Goal: Entertainment & Leisure: Consume media (video, audio)

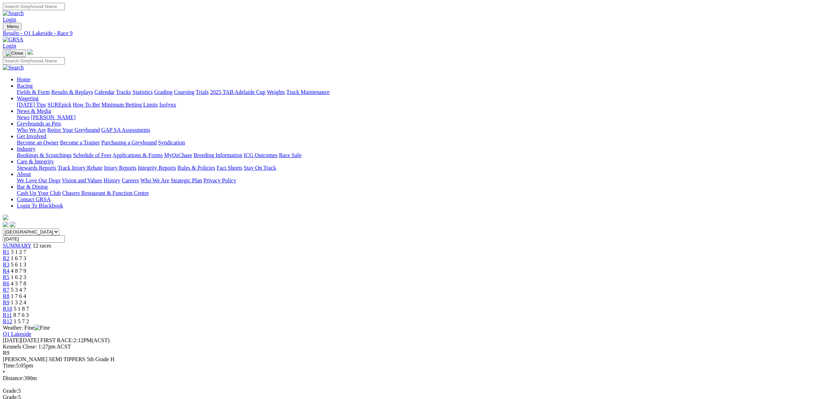
click at [50, 89] on link "Fields & Form" at bounding box center [33, 92] width 33 height 6
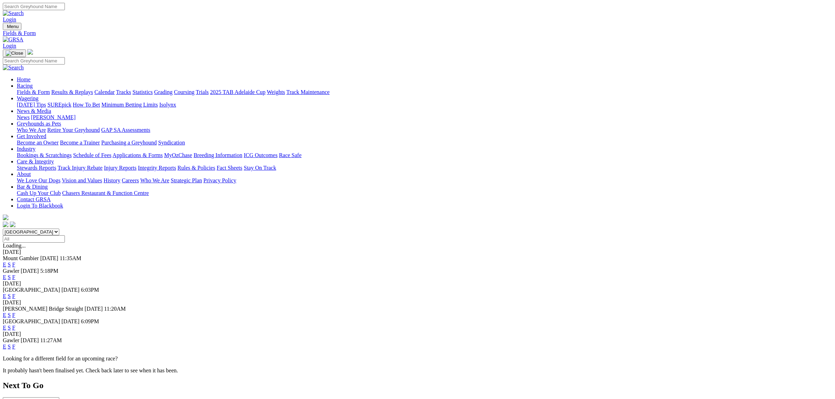
click at [59, 229] on select "South Australia New South Wales Northern Territory Queensland Tasmania Victoria…" at bounding box center [31, 232] width 56 height 7
select select "QLD"
click at [59, 229] on select "South Australia New South Wales Northern Territory Queensland Tasmania Victoria…" at bounding box center [31, 232] width 56 height 7
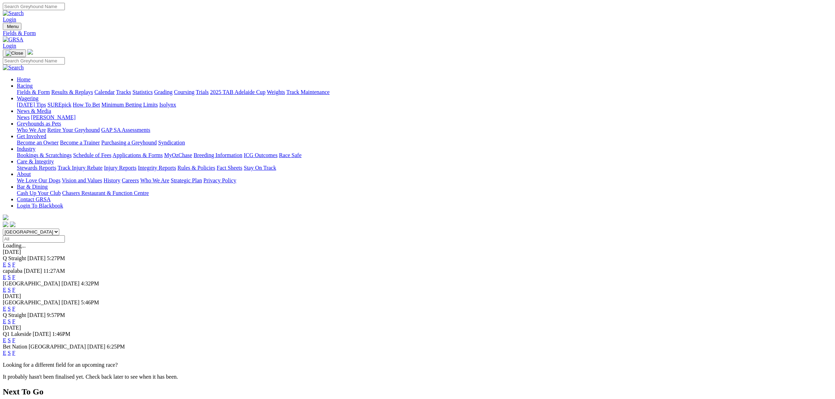
click at [6, 274] on link "E" at bounding box center [5, 277] width 4 height 6
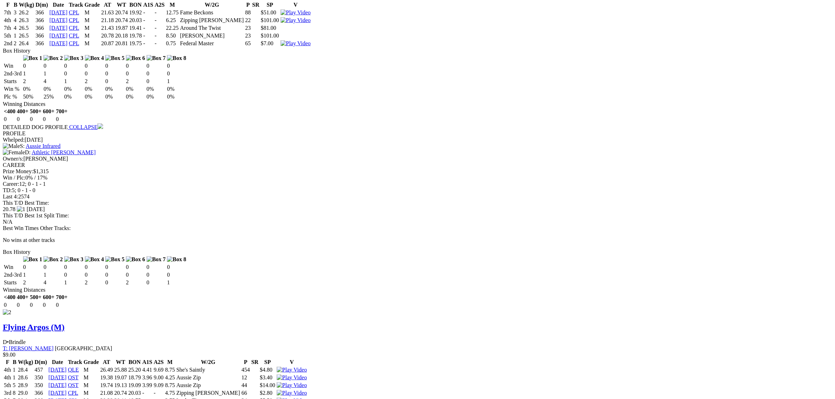
scroll to position [896, 0]
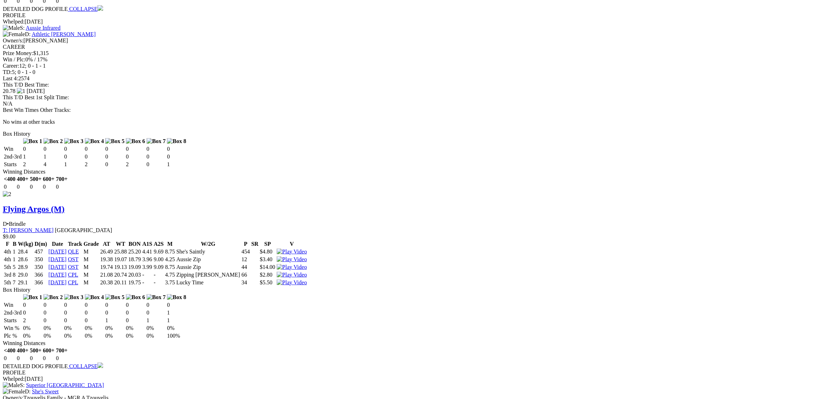
drag, startPoint x: 498, startPoint y: 224, endPoint x: 444, endPoint y: 227, distance: 54.5
drag, startPoint x: 413, startPoint y: 99, endPoint x: 472, endPoint y: 125, distance: 64.2
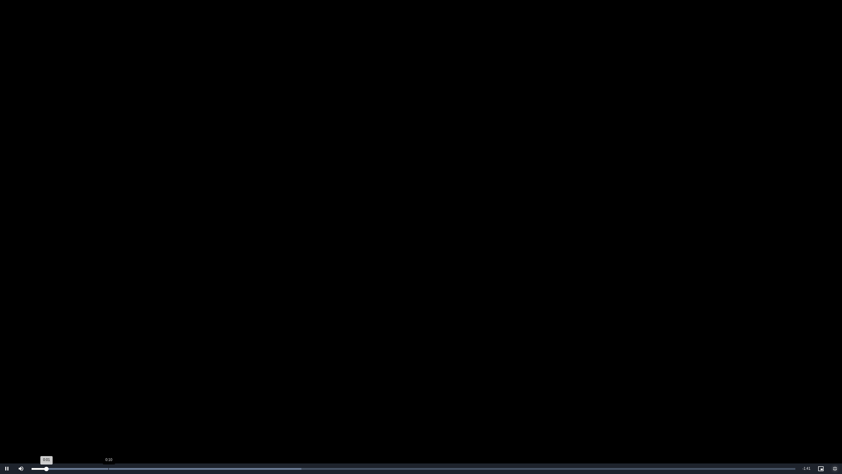
click at [113, 399] on div "Loaded : 35.33% 0:10 0:01" at bounding box center [413, 468] width 771 height 11
click at [142, 399] on div "Loaded : 41.22% 0:14 0:11" at bounding box center [413, 468] width 771 height 11
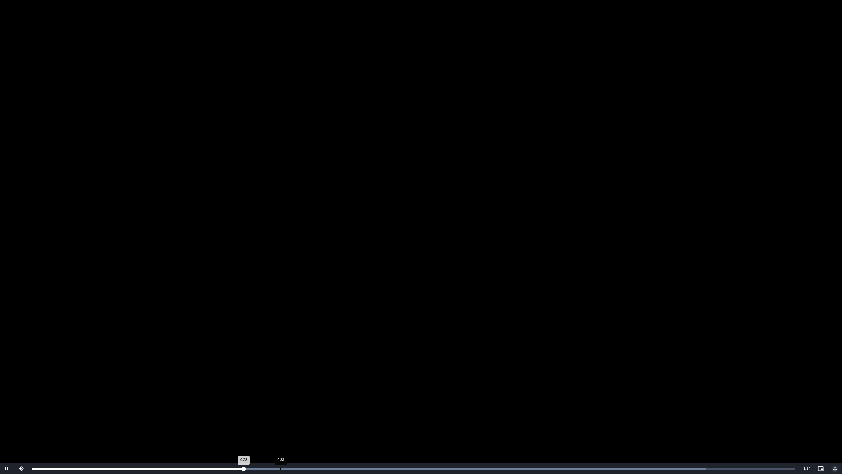
click at [291, 399] on div "Loaded : 88.32% 0:33 0:28" at bounding box center [413, 468] width 771 height 11
click at [313, 399] on div "Loaded : 88.32% 0:37 0:35" at bounding box center [413, 468] width 771 height 11
click at [336, 399] on div "Loaded : 94.21% 0:40 0:40" at bounding box center [413, 468] width 771 height 11
click at [362, 399] on div "Loaded : 100.00% 0:44 0:41" at bounding box center [413, 468] width 771 height 11
click at [372, 399] on div "Loaded : 100.00% 0:45 0:44" at bounding box center [413, 468] width 771 height 11
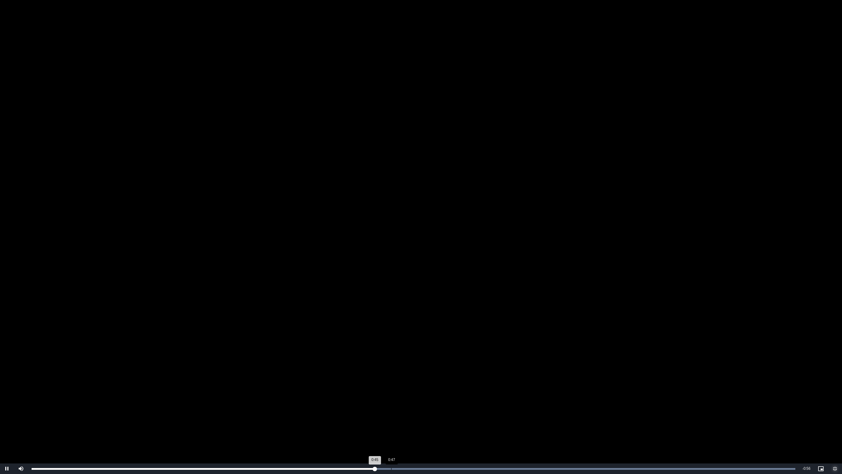
click at [396, 399] on div "Loaded : 100.00% 0:47 0:45" at bounding box center [413, 468] width 771 height 11
click at [411, 399] on div "Loaded : 100.00% 0:50 0:49" at bounding box center [413, 468] width 771 height 11
click at [435, 399] on div "Loaded : 100.00% 0:53 0:50" at bounding box center [413, 468] width 771 height 11
click at [474, 399] on div "Loaded : 100.00% 0:55 0:53" at bounding box center [413, 468] width 771 height 11
click at [530, 399] on div "Loaded : 100.00% 1:06 0:59" at bounding box center [413, 468] width 771 height 11
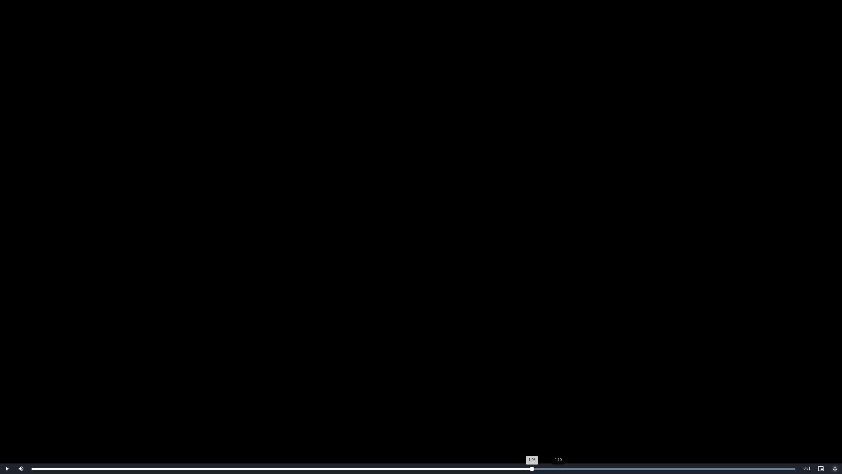
click at [558, 399] on div "Loaded : 100.00% 1:10 1:06" at bounding box center [413, 468] width 771 height 11
click at [579, 399] on div "Loaded : 100.00% 1:12 1:10" at bounding box center [413, 468] width 771 height 11
click at [605, 399] on div "Loaded : 100.00% 1:16 1:13" at bounding box center [413, 468] width 771 height 11
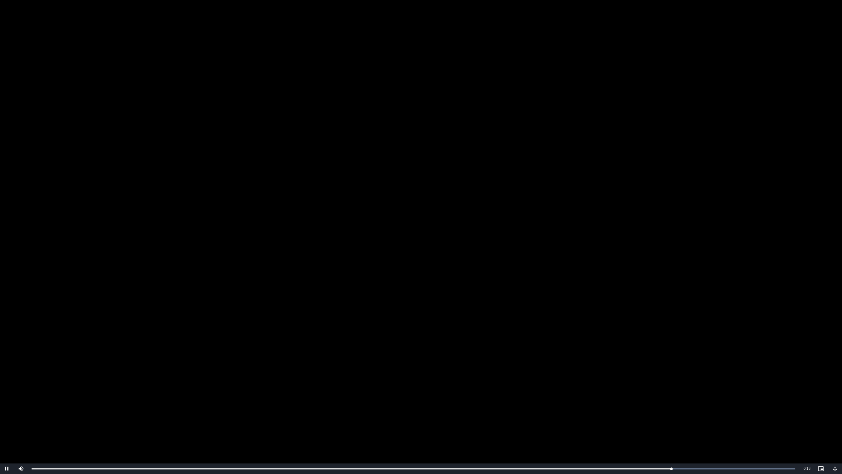
click at [283, 399] on video "To view this video please enable JavaScript, and consider upgrading to a web br…" at bounding box center [421, 237] width 842 height 474
click at [835, 399] on span "Video Player" at bounding box center [835, 468] width 14 height 0
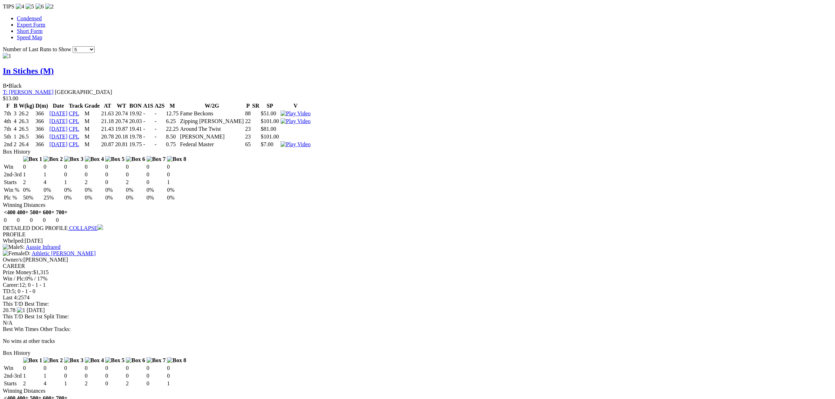
scroll to position [633, 0]
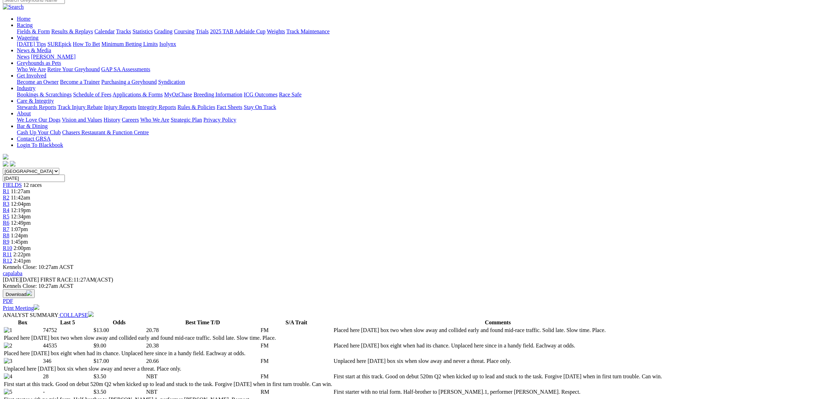
scroll to position [0, 0]
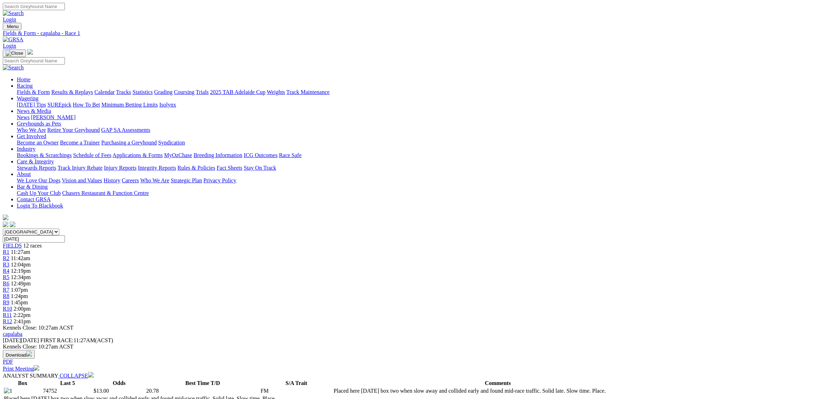
click at [30, 255] on span "11:42am" at bounding box center [20, 258] width 19 height 6
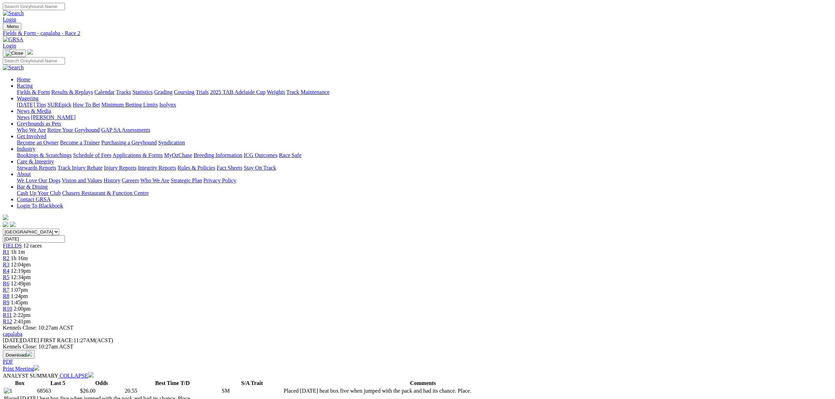
click at [25, 249] on span "1h 1m" at bounding box center [18, 252] width 14 height 6
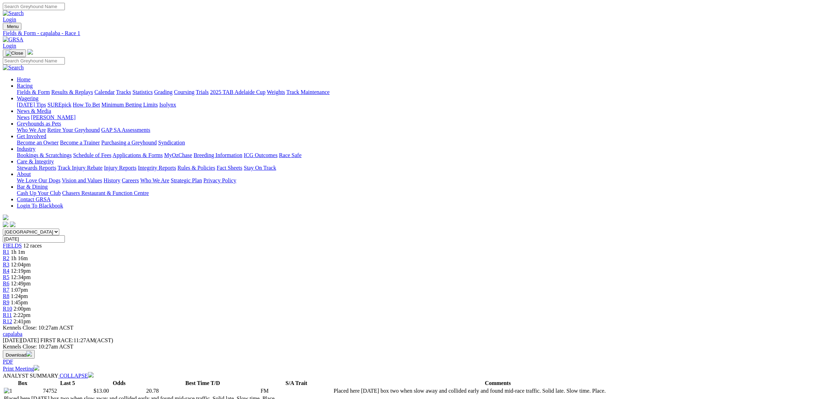
click at [9, 255] on span "R2" at bounding box center [6, 258] width 7 height 6
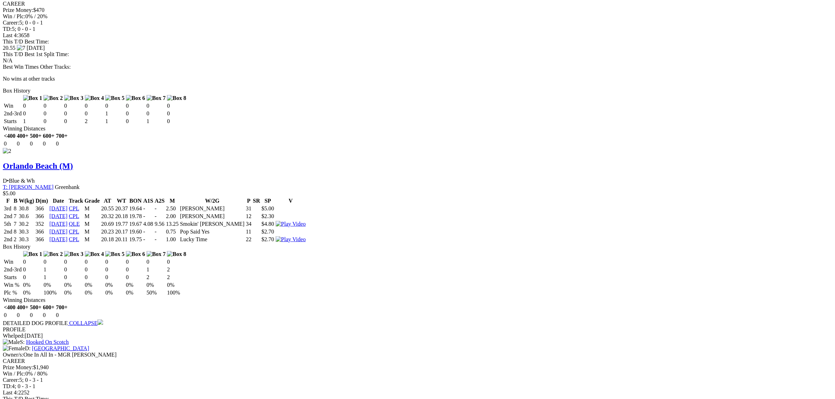
scroll to position [833, 0]
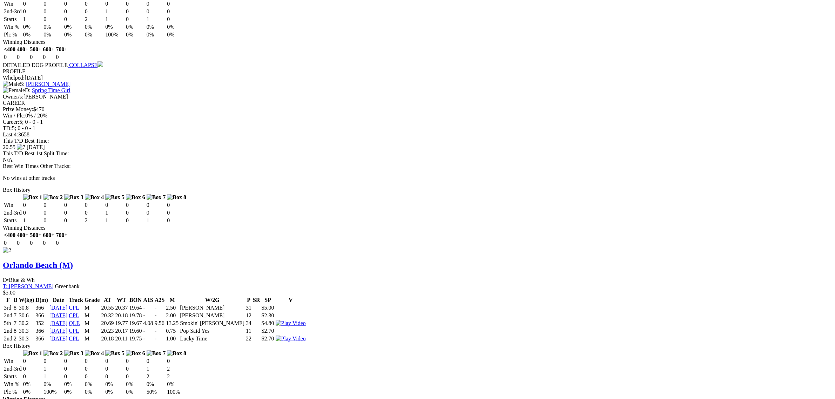
drag, startPoint x: 171, startPoint y: 363, endPoint x: 141, endPoint y: 308, distance: 63.1
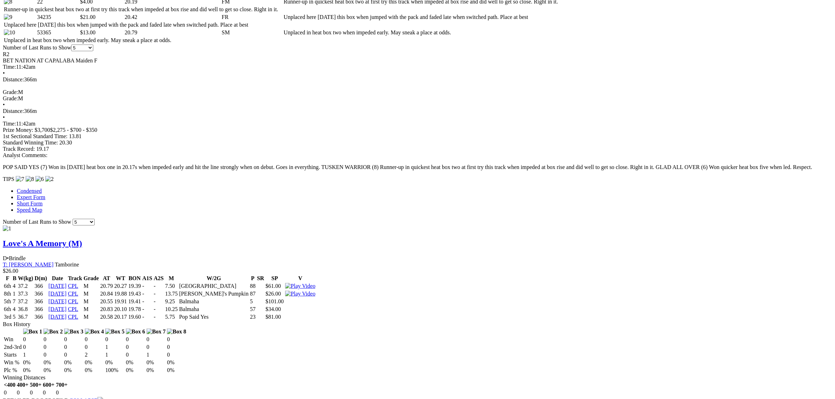
scroll to position [0, 0]
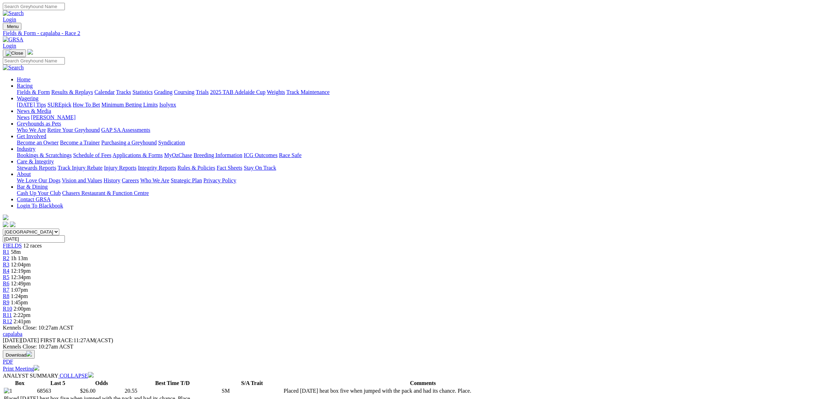
click at [9, 262] on link "R3" at bounding box center [6, 265] width 7 height 6
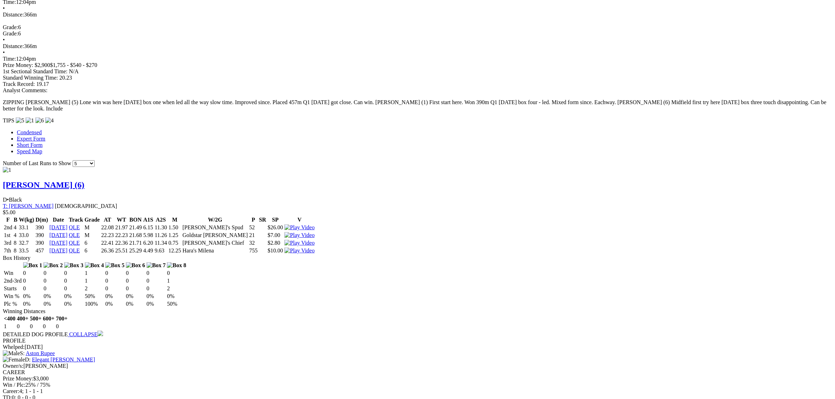
scroll to position [570, 0]
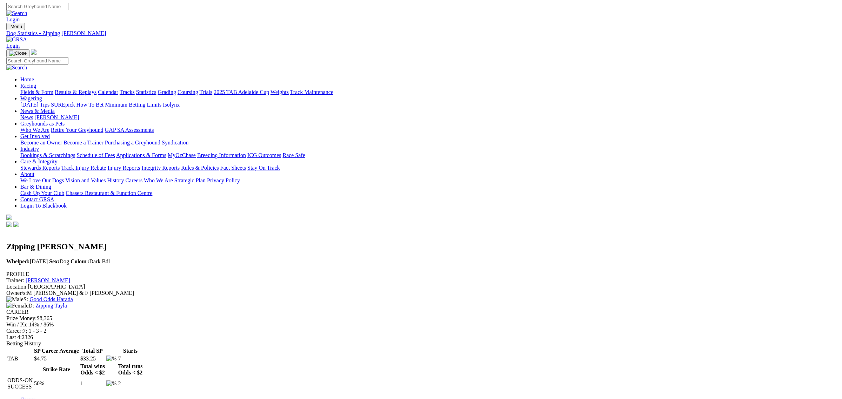
scroll to position [88, 0]
